Goal: Information Seeking & Learning: Learn about a topic

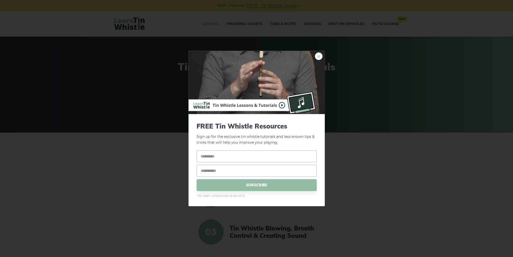
click at [318, 55] on link "×" at bounding box center [319, 56] width 8 height 8
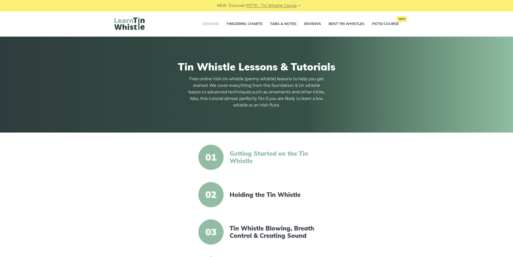
click at [258, 156] on link "Getting Started on the Tin Whistle" at bounding box center [273, 157] width 87 height 15
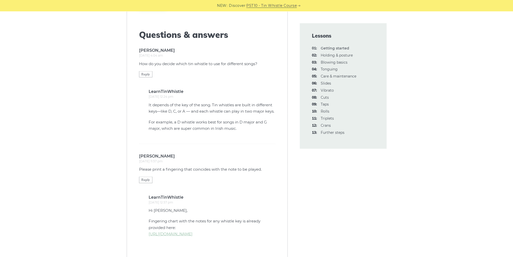
scroll to position [1135, 0]
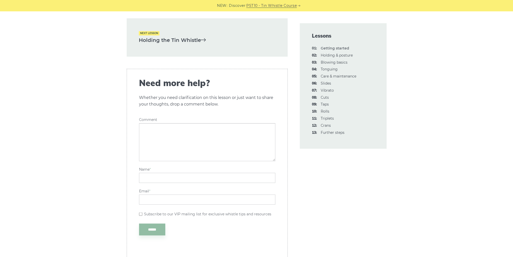
click at [188, 36] on link "Holding the Tin Whistle" at bounding box center [207, 40] width 137 height 8
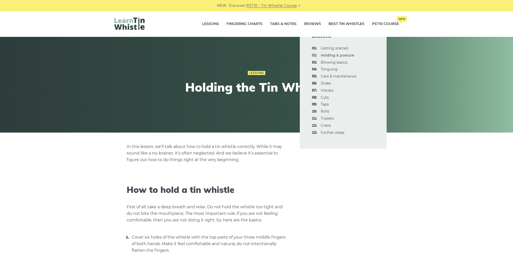
scroll to position [227, 0]
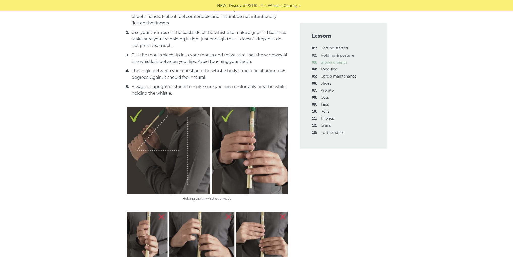
click at [332, 62] on link "03: Blowing basics" at bounding box center [334, 62] width 27 height 5
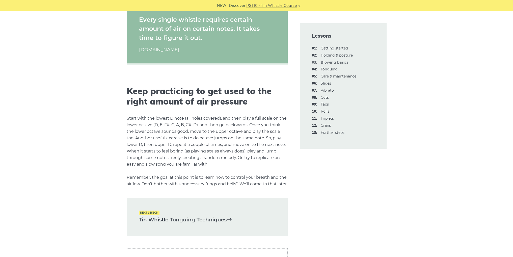
scroll to position [1135, 0]
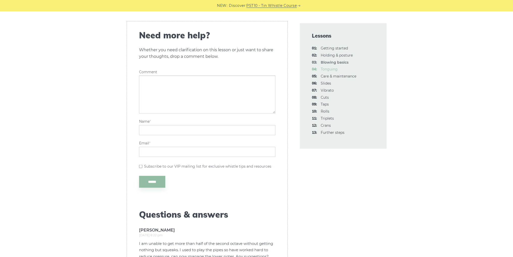
click at [330, 68] on link "04: Tonguing" at bounding box center [329, 69] width 17 height 5
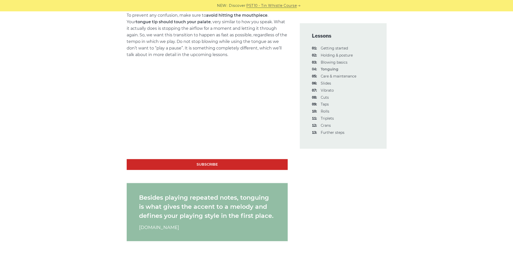
scroll to position [337, 0]
